Goal: Task Accomplishment & Management: Complete application form

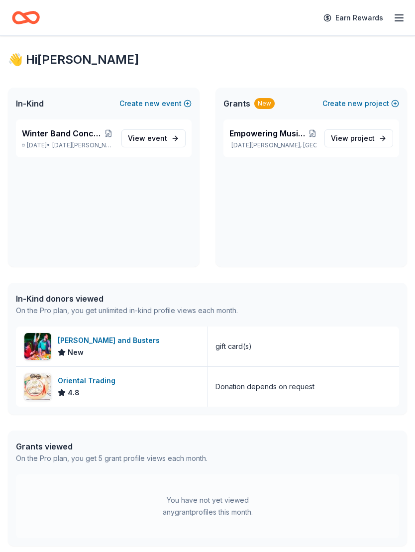
click at [113, 387] on div "4.8" at bounding box center [89, 393] width 62 height 12
click at [76, 143] on span "Saint Michael, MN" at bounding box center [82, 145] width 61 height 8
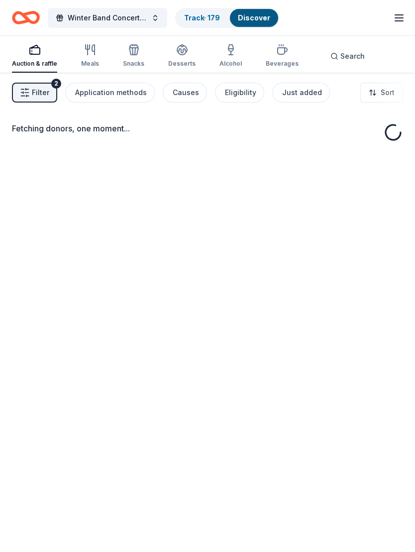
click at [138, 138] on div "Fetching donors, one moment..." at bounding box center [207, 134] width 391 height 24
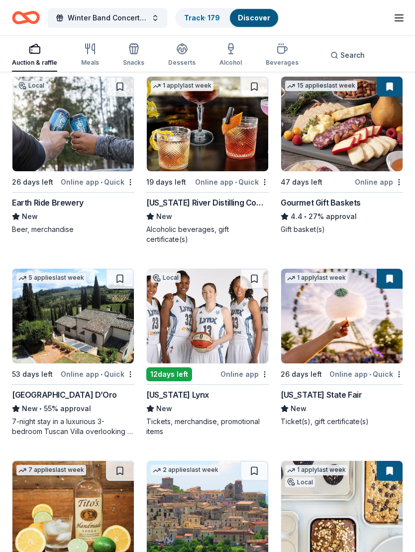
scroll to position [2368, 0]
click at [350, 317] on img at bounding box center [341, 316] width 121 height 95
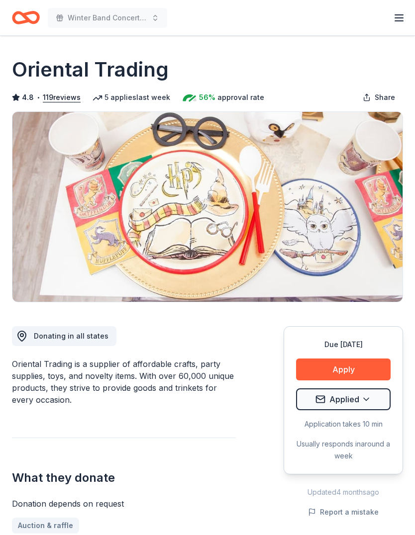
click at [356, 368] on button "Apply" at bounding box center [343, 370] width 95 height 22
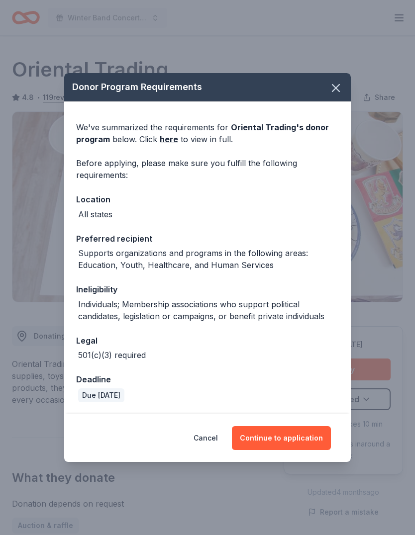
click at [296, 436] on button "Continue to application" at bounding box center [281, 438] width 99 height 24
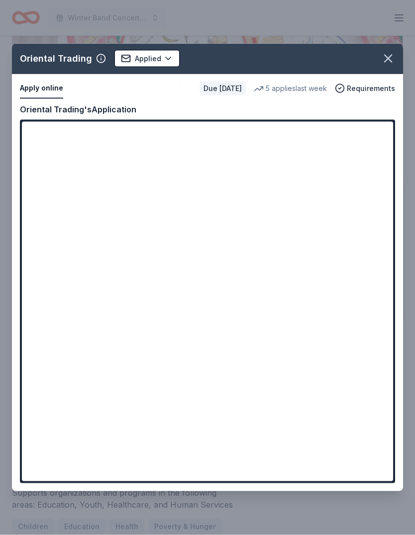
scroll to position [155, 0]
click at [385, 58] on icon "button" at bounding box center [388, 59] width 14 height 14
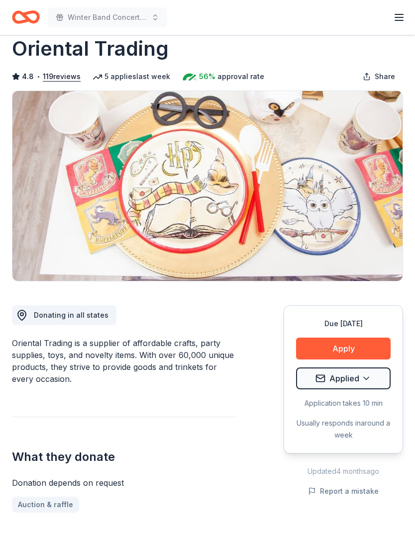
scroll to position [0, 0]
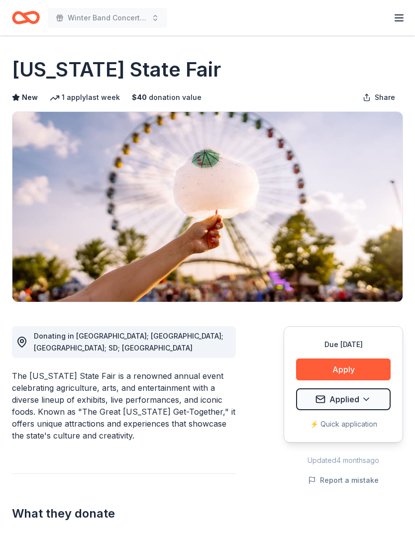
click at [356, 362] on button "Apply" at bounding box center [343, 370] width 95 height 22
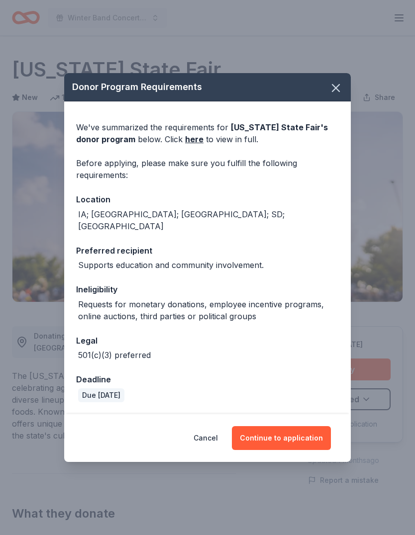
click at [296, 426] on button "Continue to application" at bounding box center [281, 438] width 99 height 24
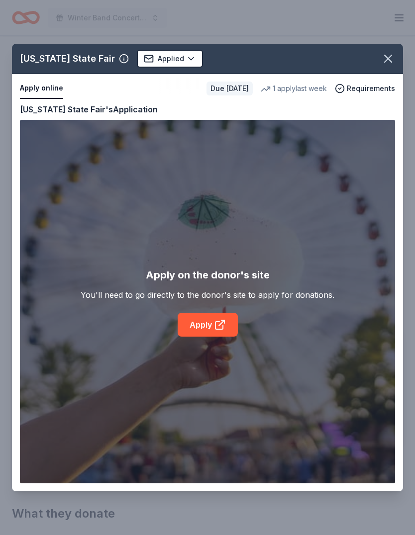
click at [216, 324] on icon at bounding box center [220, 325] width 12 height 12
